Goal: Transaction & Acquisition: Purchase product/service

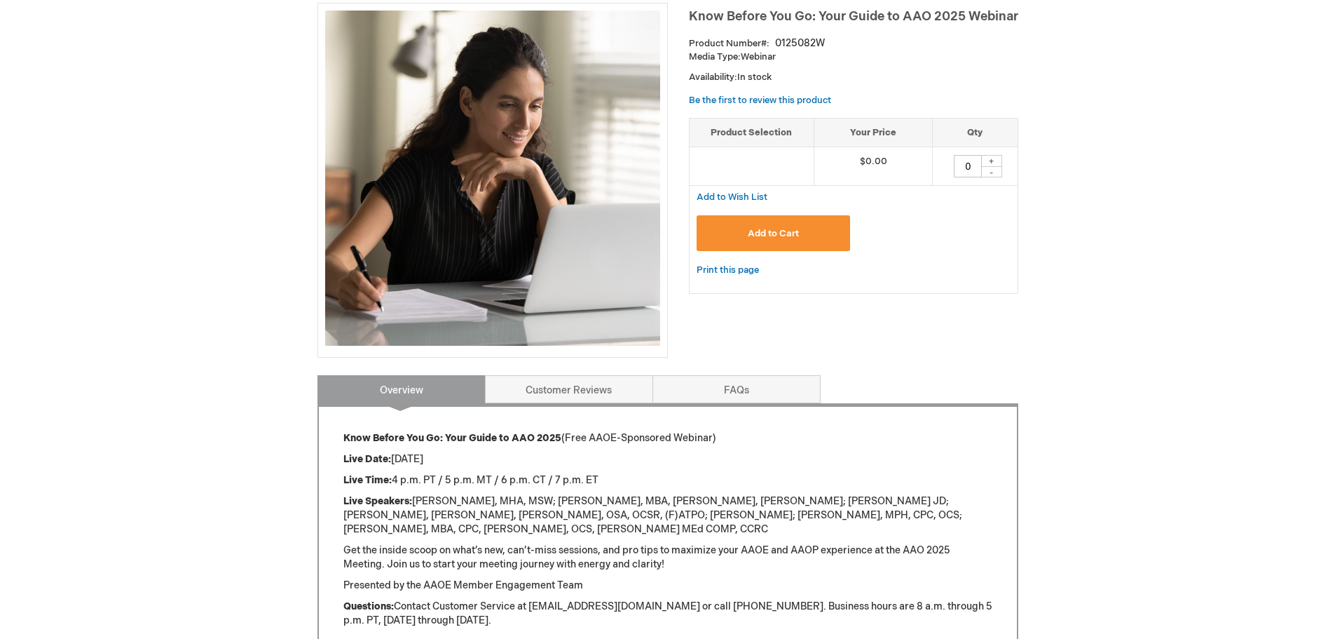
scroll to position [70, 0]
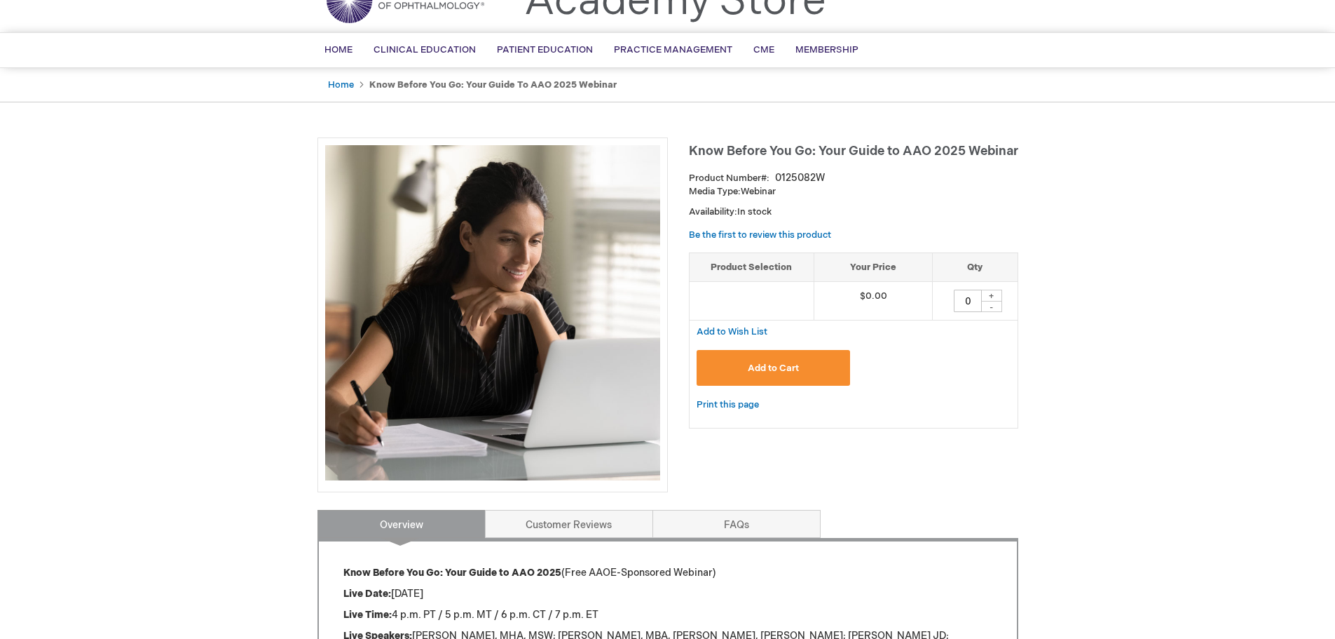
click at [789, 372] on span "Add to Cart" at bounding box center [773, 367] width 51 height 11
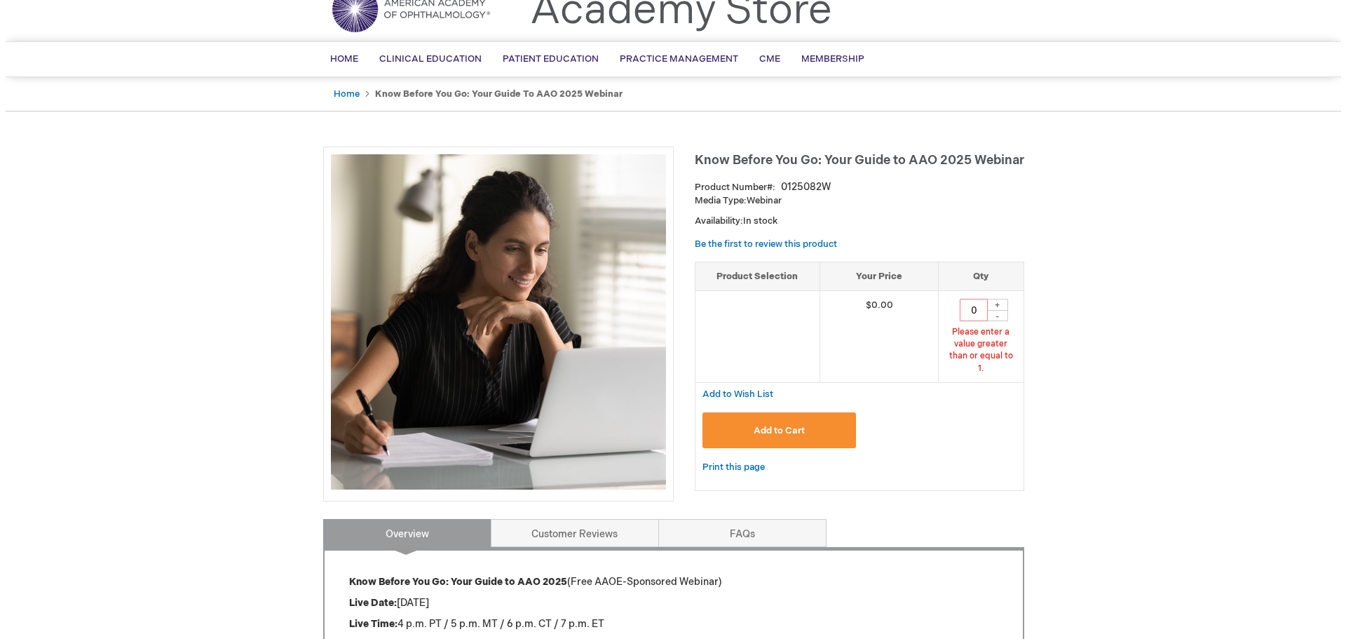
scroll to position [41, 0]
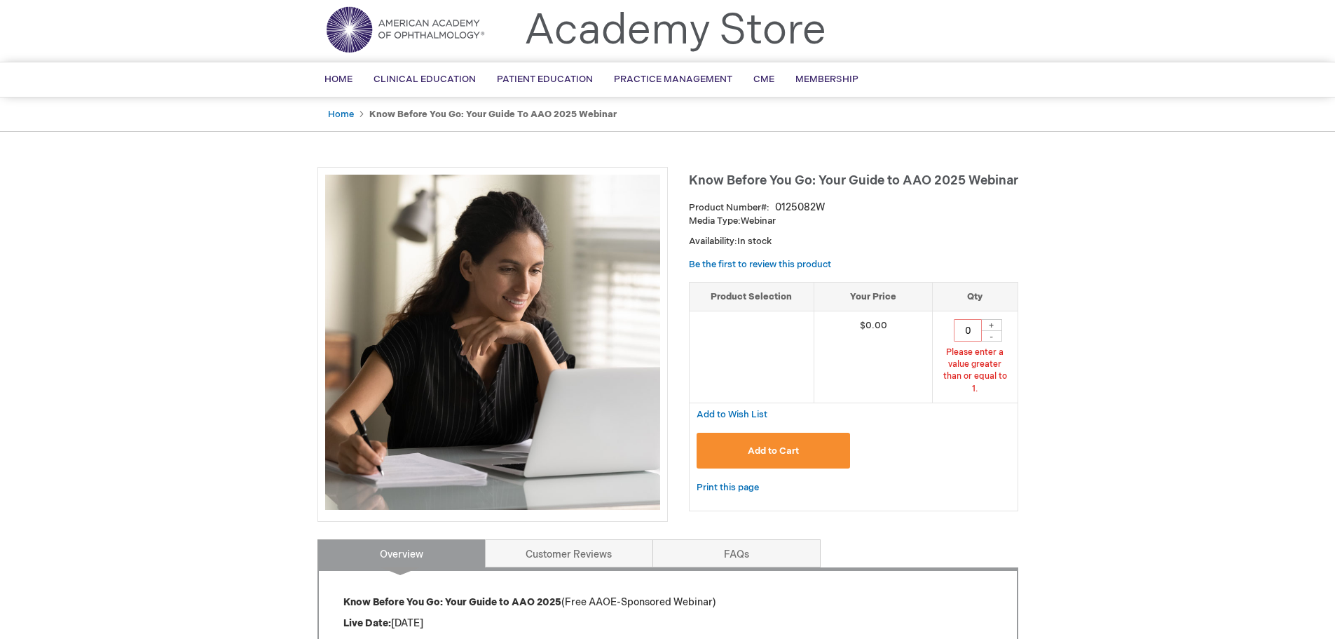
click at [995, 322] on div "+" at bounding box center [991, 325] width 21 height 12
type input "1"
click at [762, 445] on span "Add to Cart" at bounding box center [773, 450] width 51 height 11
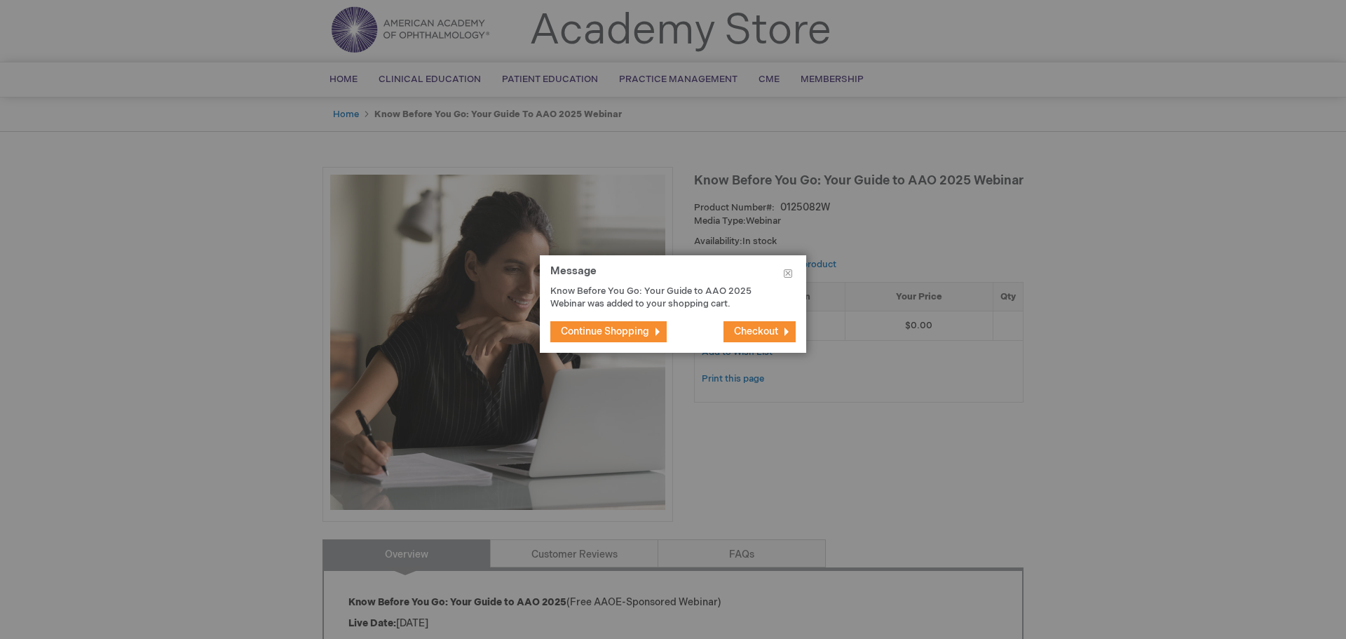
click at [760, 336] on span "Checkout" at bounding box center [756, 331] width 44 height 12
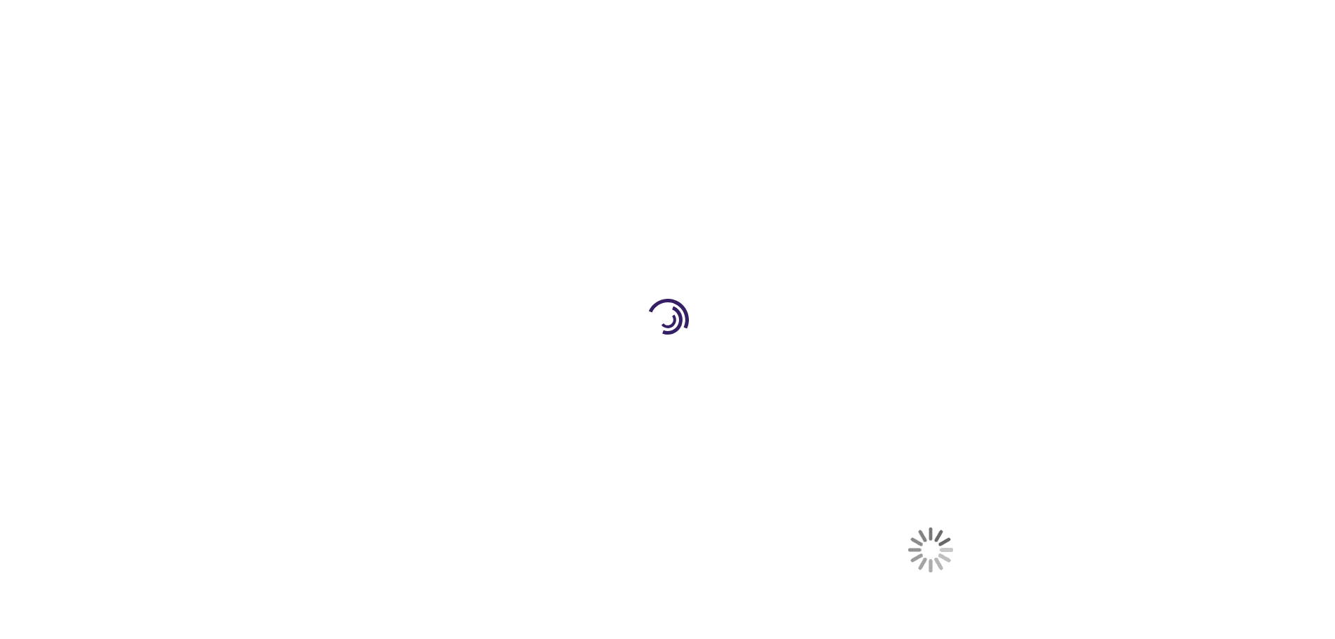
select select "US"
select select "18"
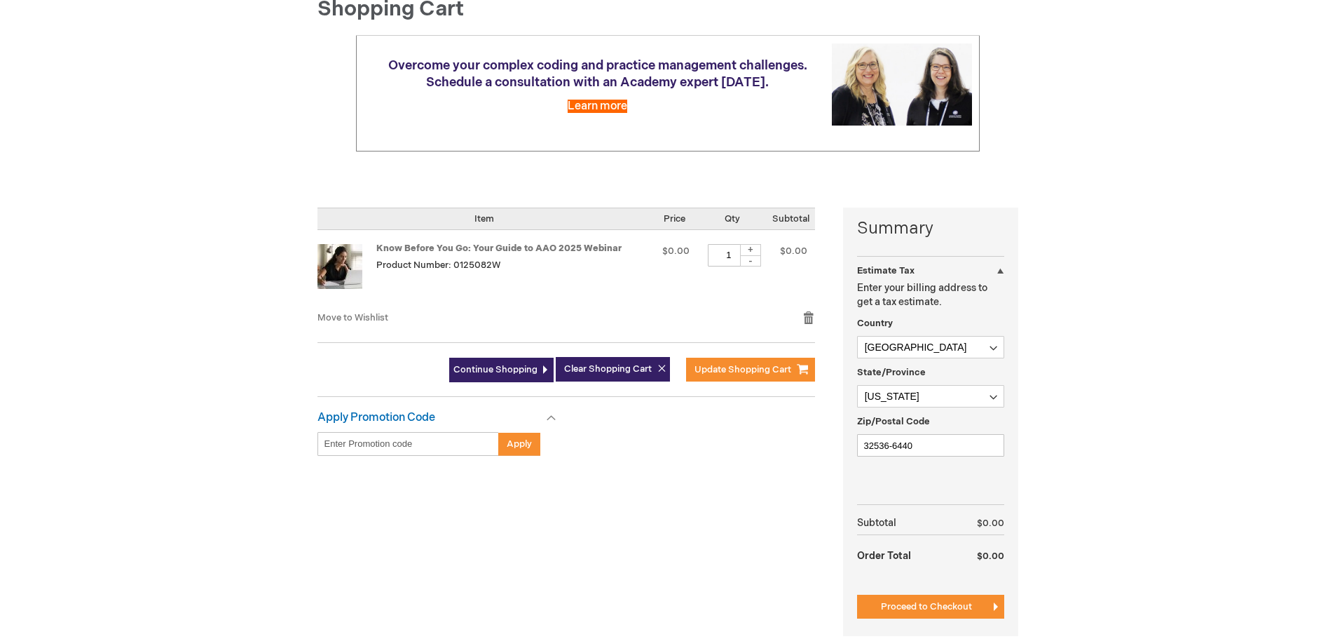
scroll to position [210, 0]
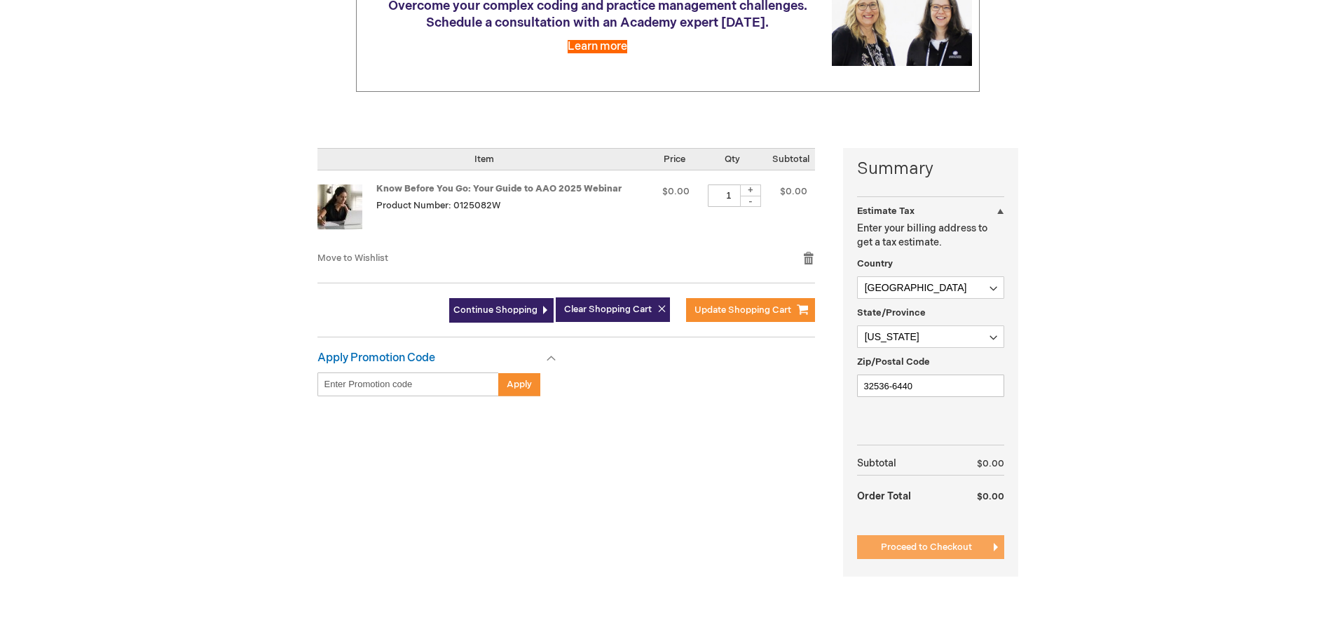
click at [908, 555] on button "Proceed to Checkout" at bounding box center [930, 547] width 147 height 24
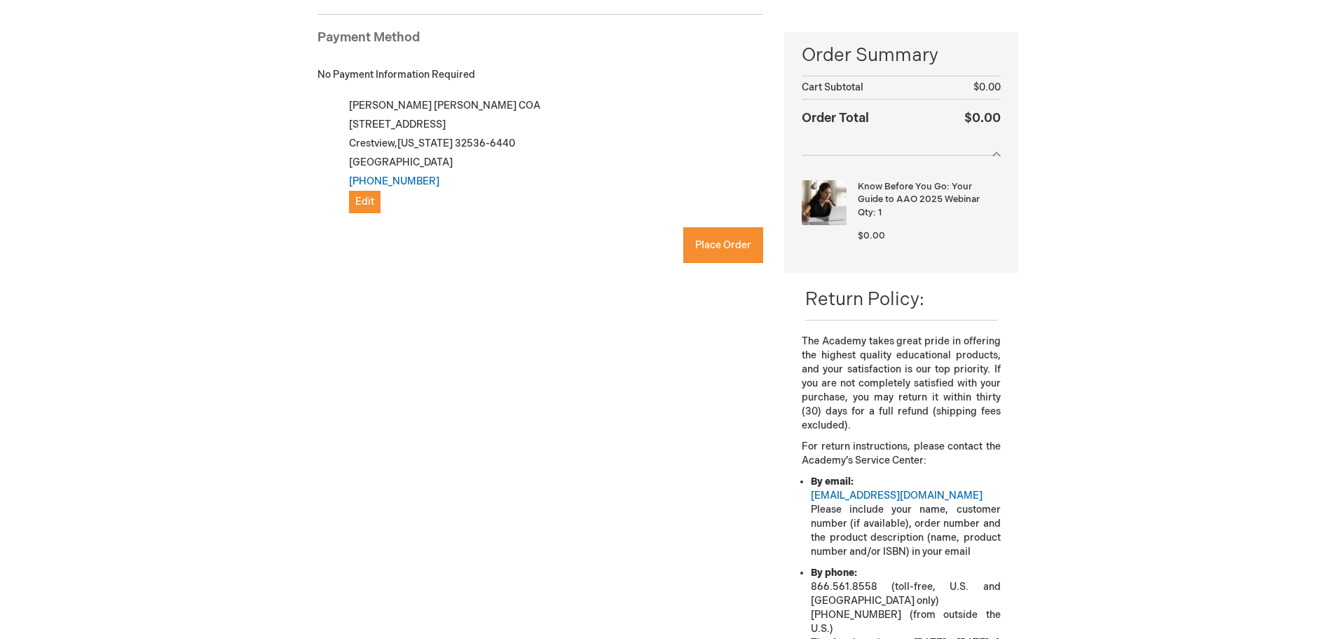
checkbox input "true"
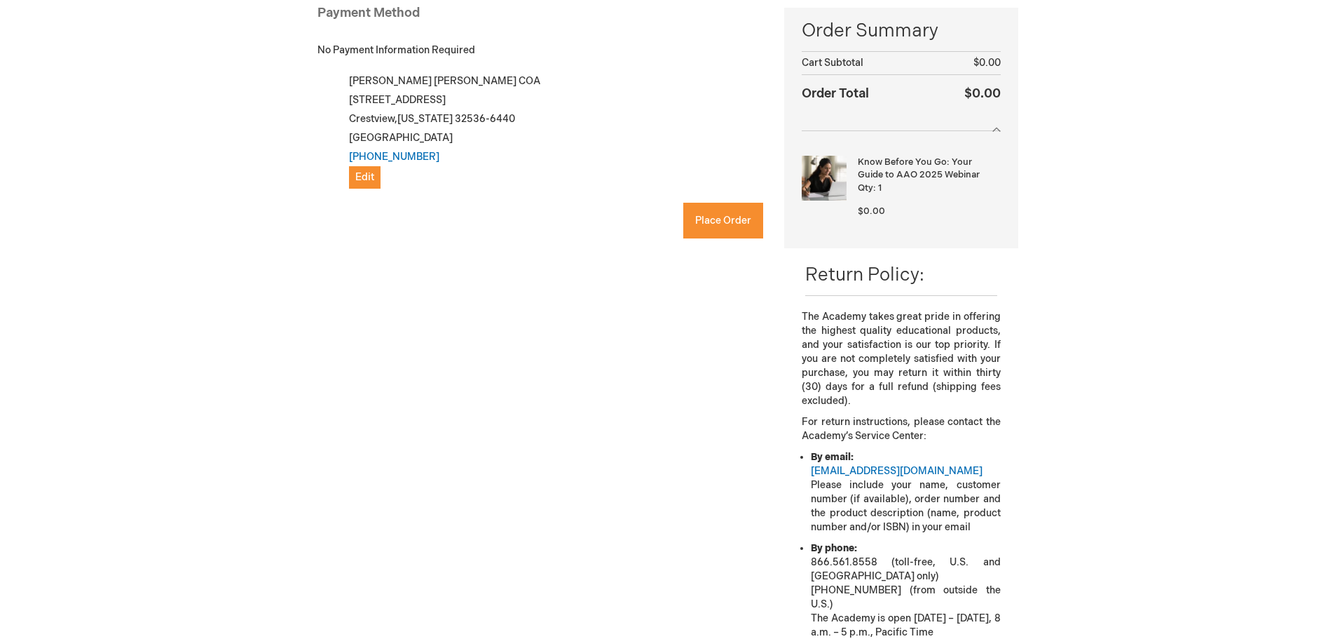
scroll to position [192, 0]
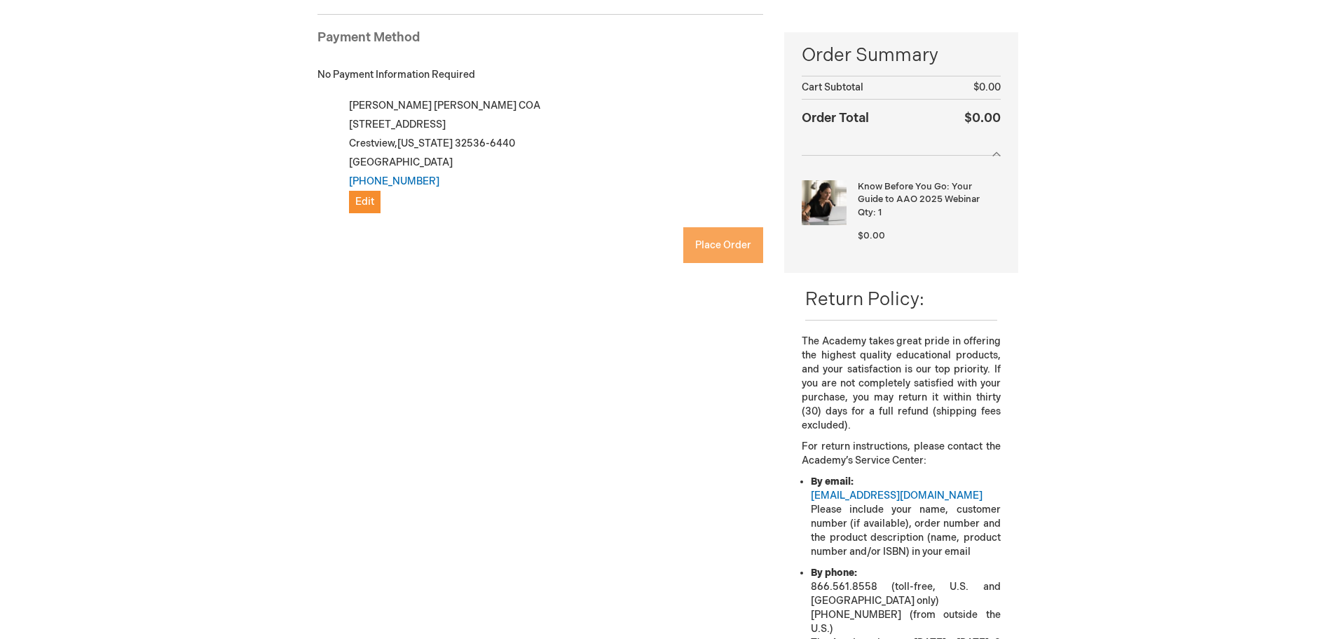
drag, startPoint x: 712, startPoint y: 240, endPoint x: 731, endPoint y: 242, distance: 19.0
click at [712, 240] on span "Place Order" at bounding box center [723, 245] width 56 height 12
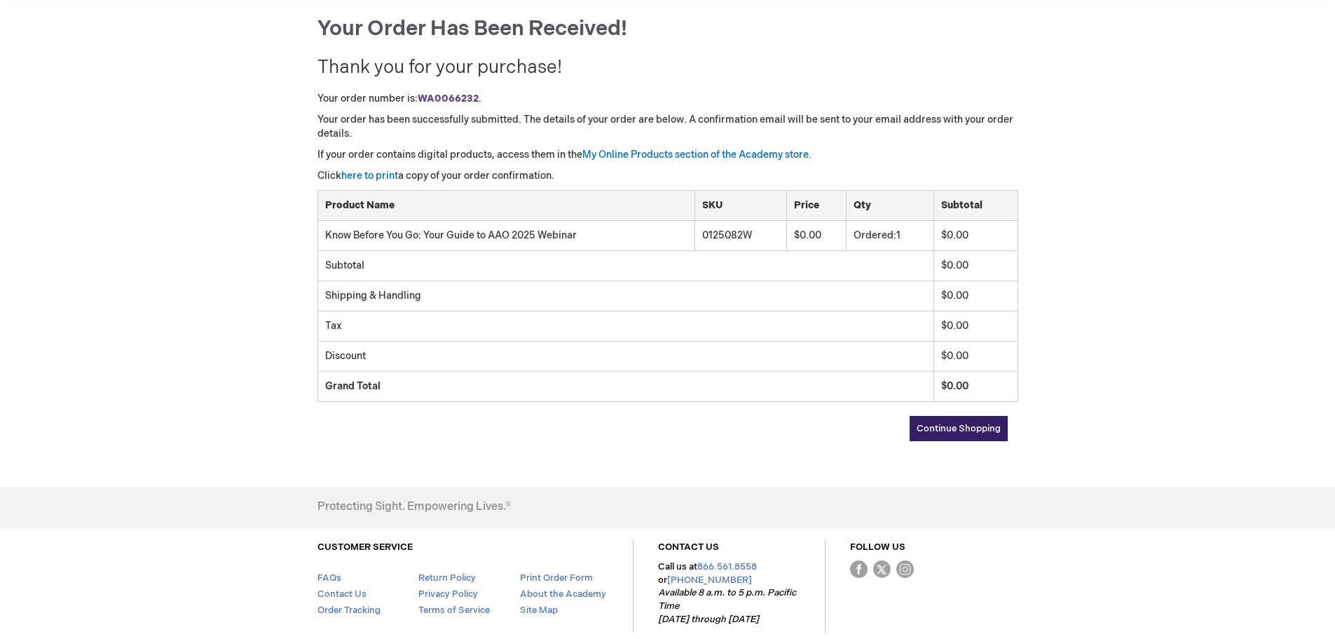
scroll to position [75, 0]
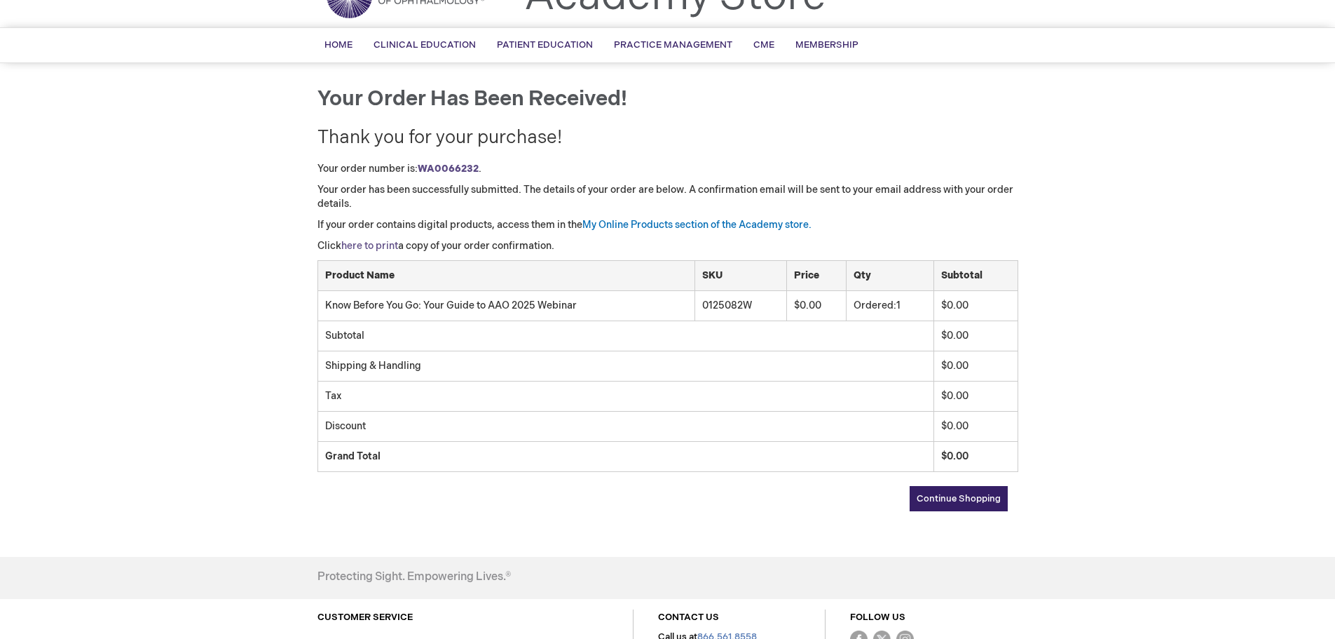
click at [382, 249] on link "here to print" at bounding box center [369, 246] width 57 height 12
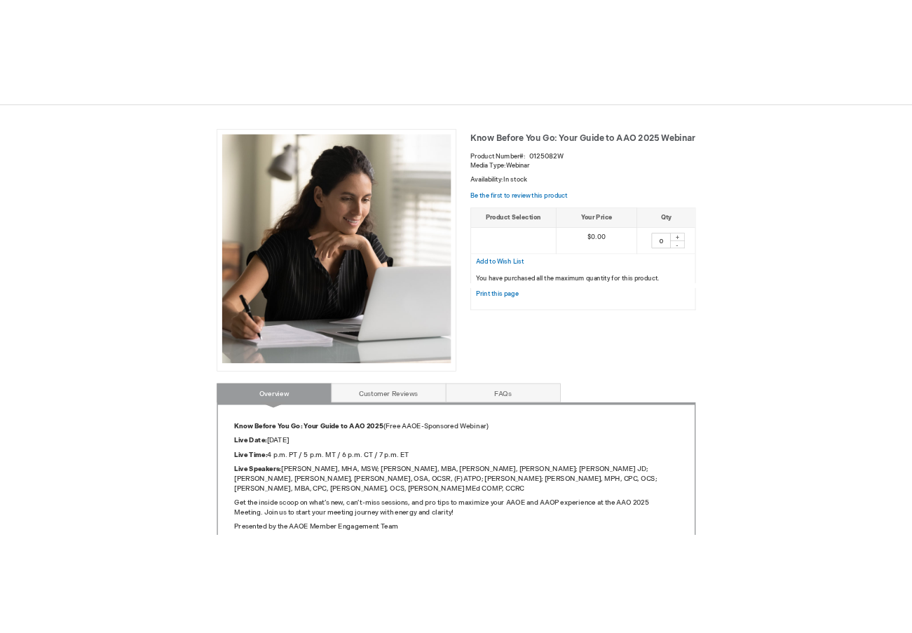
scroll to position [210, 0]
